Goal: Use online tool/utility: Utilize a website feature to perform a specific function

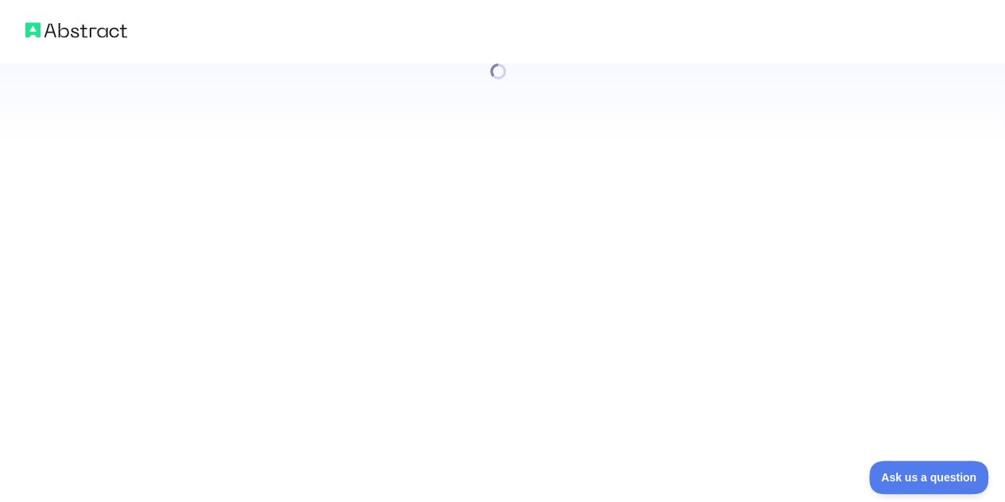
click at [161, 396] on div at bounding box center [502, 251] width 1005 height 502
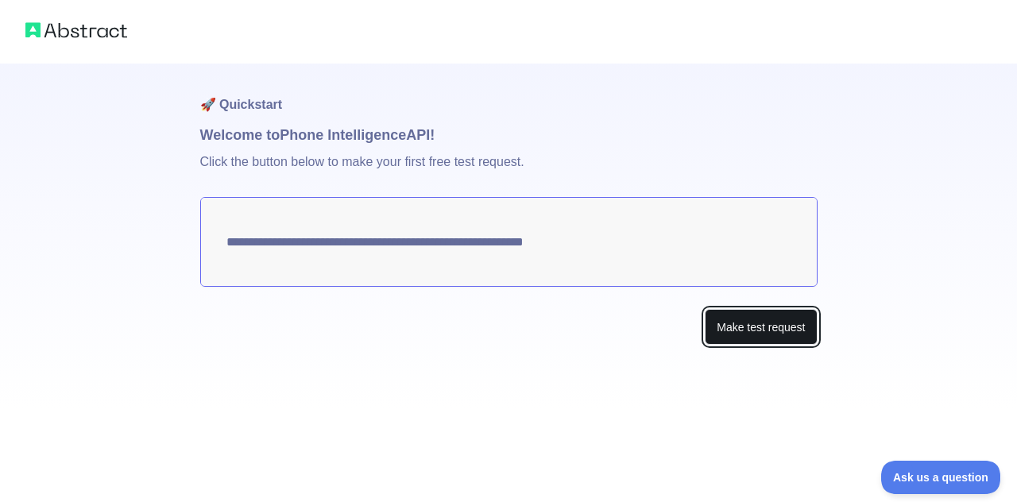
click at [741, 327] on button "Make test request" at bounding box center [761, 327] width 112 height 36
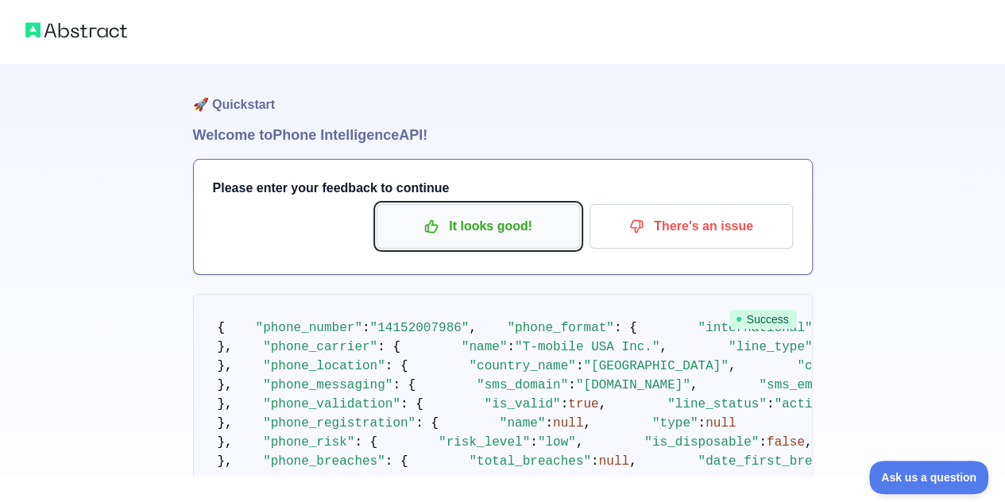
click at [486, 217] on p "It looks good!" at bounding box center [479, 226] width 180 height 27
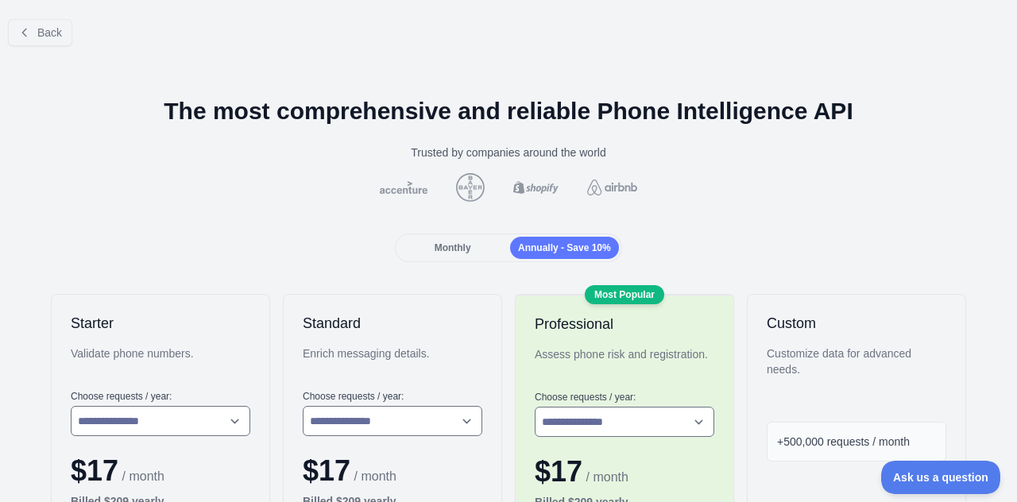
click at [470, 246] on div "Monthly" at bounding box center [452, 248] width 109 height 22
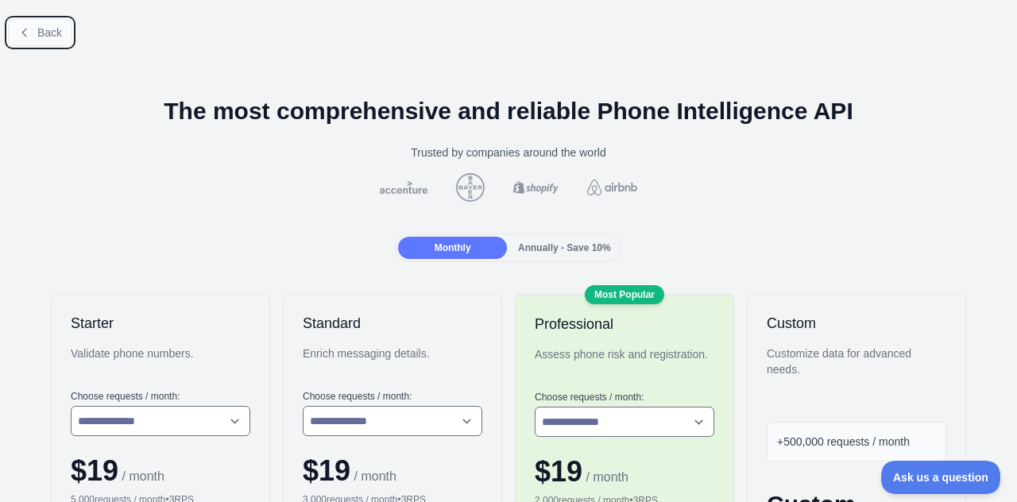
click at [33, 27] on button "Back" at bounding box center [40, 32] width 64 height 27
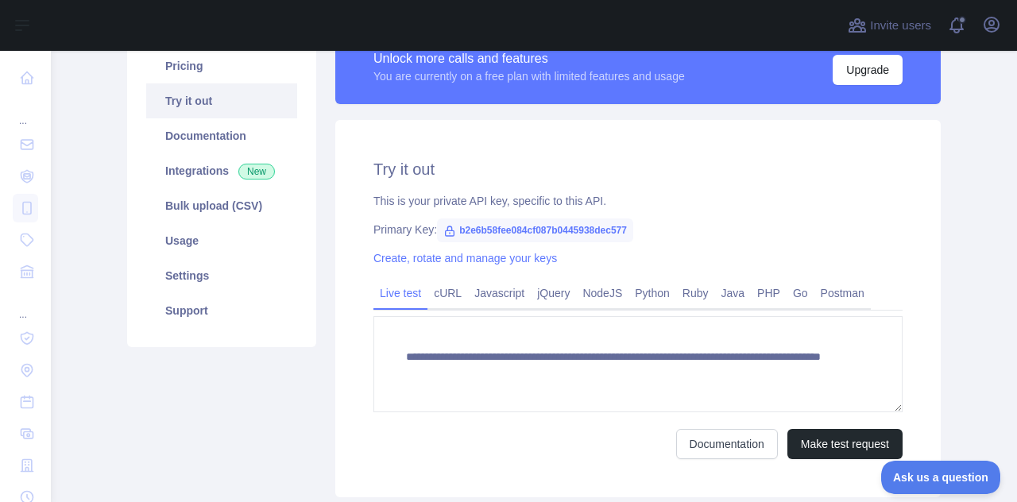
scroll to position [140, 0]
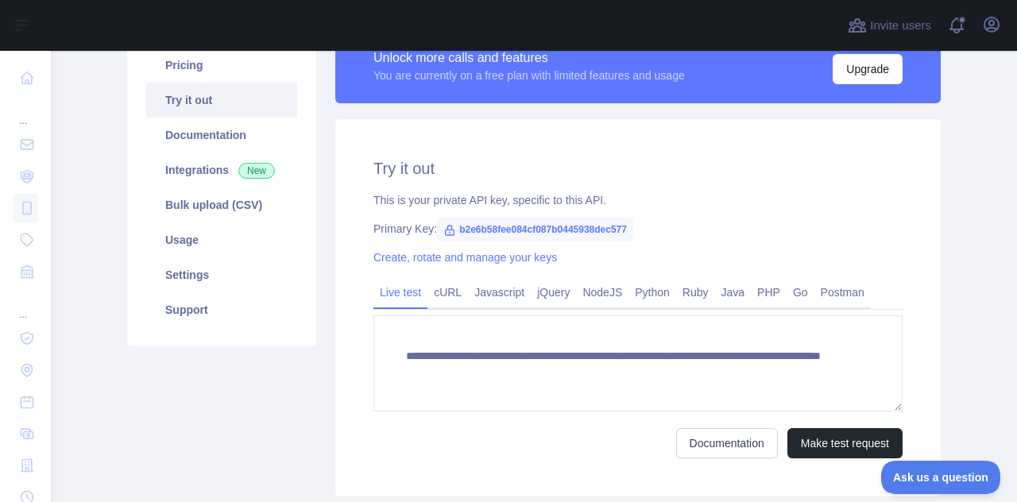
click at [446, 235] on icon at bounding box center [450, 231] width 9 height 10
click at [450, 230] on span "b2e6b58fee084cf087b0445938dec577" at bounding box center [535, 230] width 196 height 24
copy span "b2e6b58fee084cf087b0445938dec577"
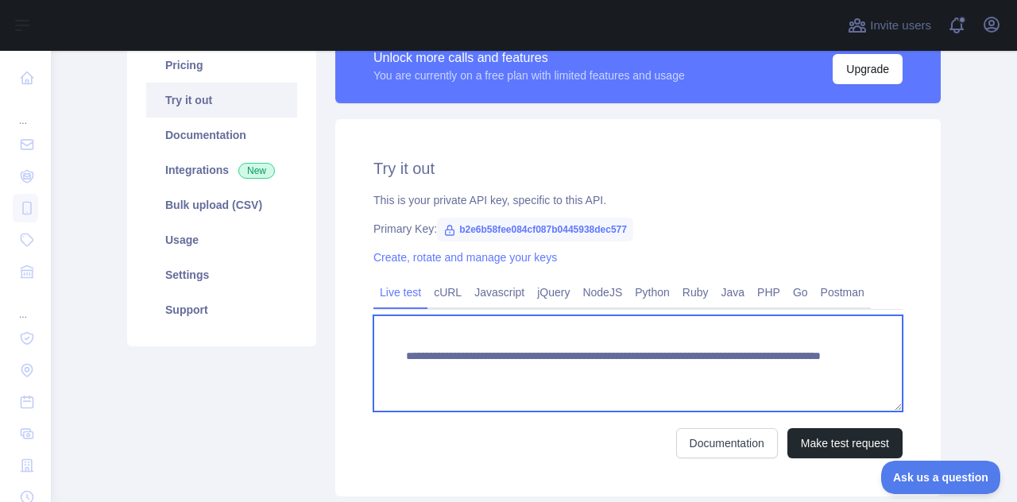
click at [394, 358] on textarea "**********" at bounding box center [638, 363] width 529 height 96
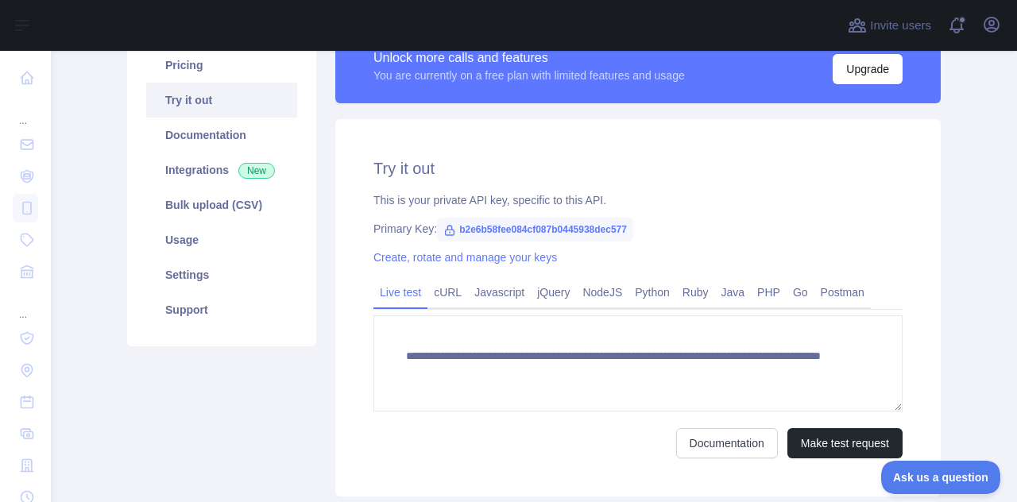
click at [454, 230] on span "b2e6b58fee084cf087b0445938dec577" at bounding box center [535, 230] width 196 height 24
copy span "b2e6b58fee084cf087b0445938dec577"
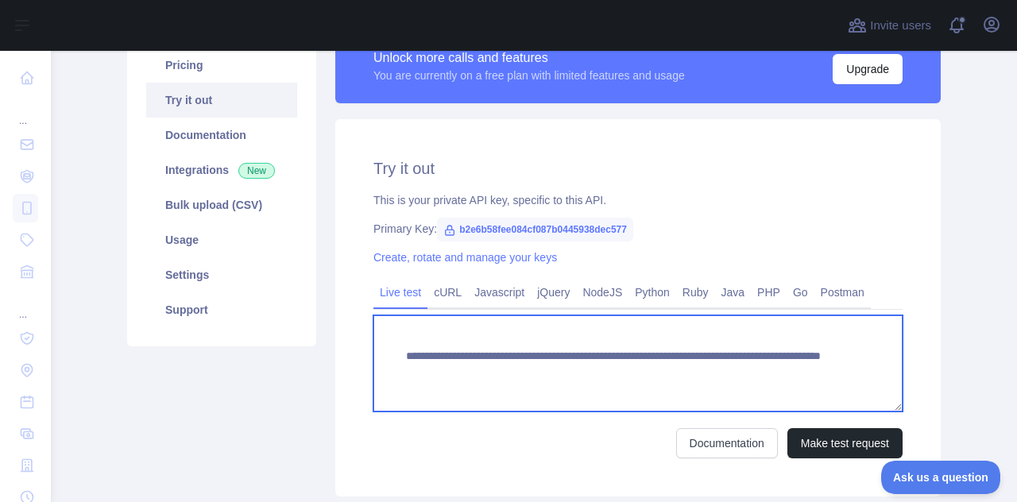
click at [405, 336] on textarea "**********" at bounding box center [638, 363] width 529 height 96
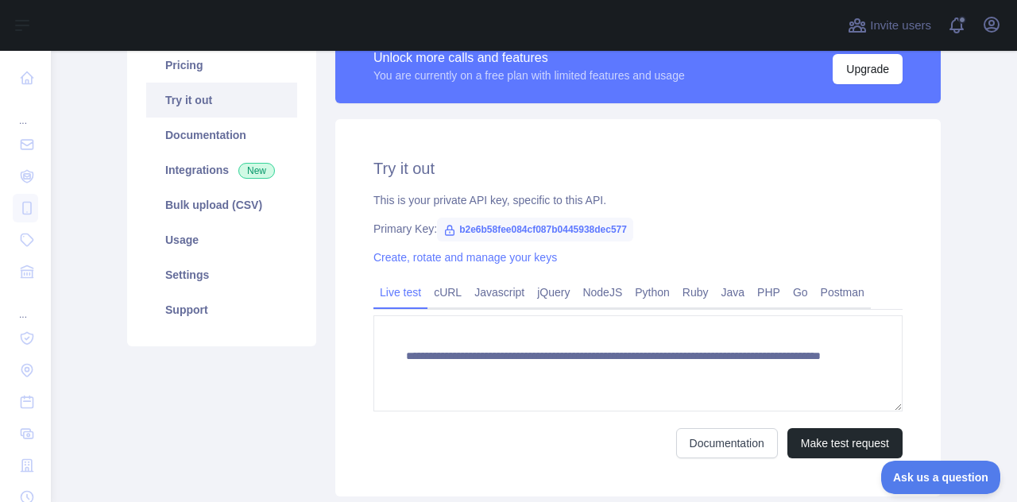
click at [466, 223] on span "b2e6b58fee084cf087b0445938dec577" at bounding box center [535, 230] width 196 height 24
copy span "b2e6b58fee084cf087b0445938dec577"
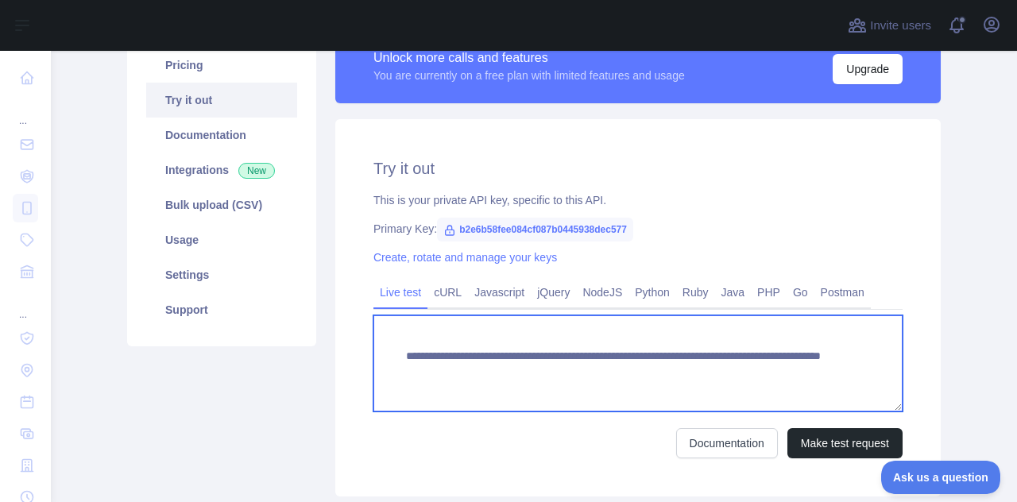
click at [410, 350] on textarea "**********" at bounding box center [638, 363] width 529 height 96
